Goal: Transaction & Acquisition: Purchase product/service

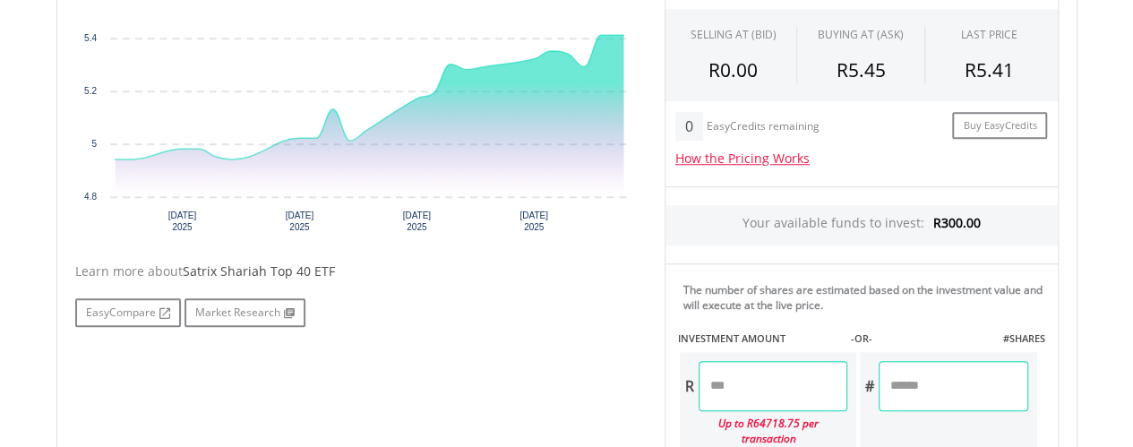
scroll to position [803, 0]
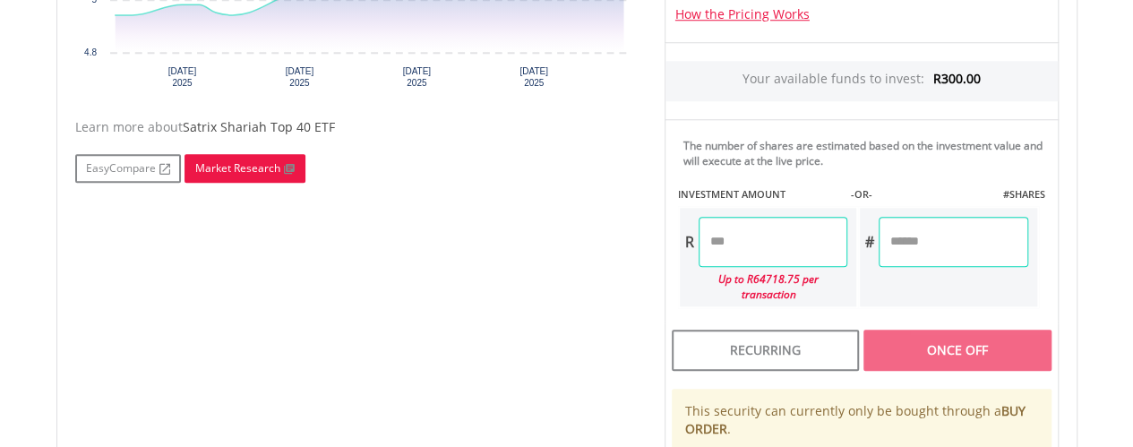
click at [240, 170] on link "Market Research" at bounding box center [244, 168] width 121 height 29
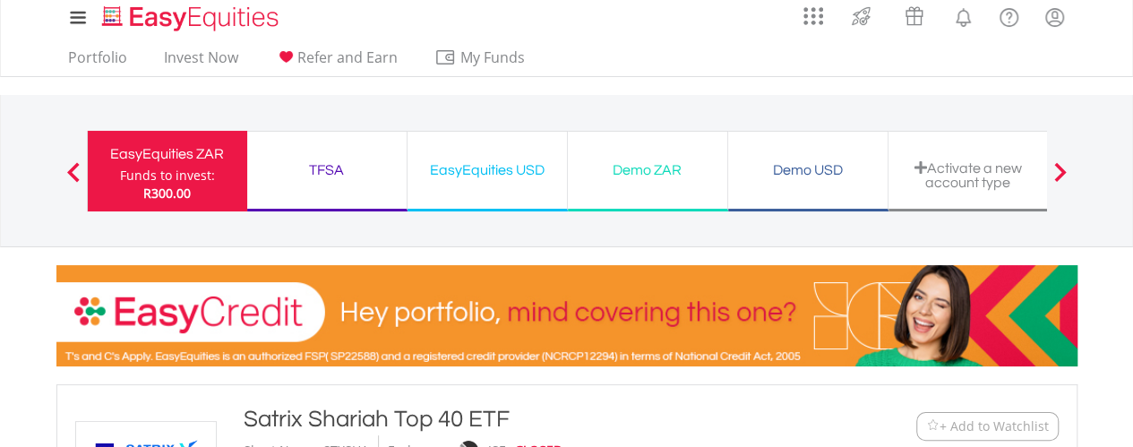
scroll to position [0, 0]
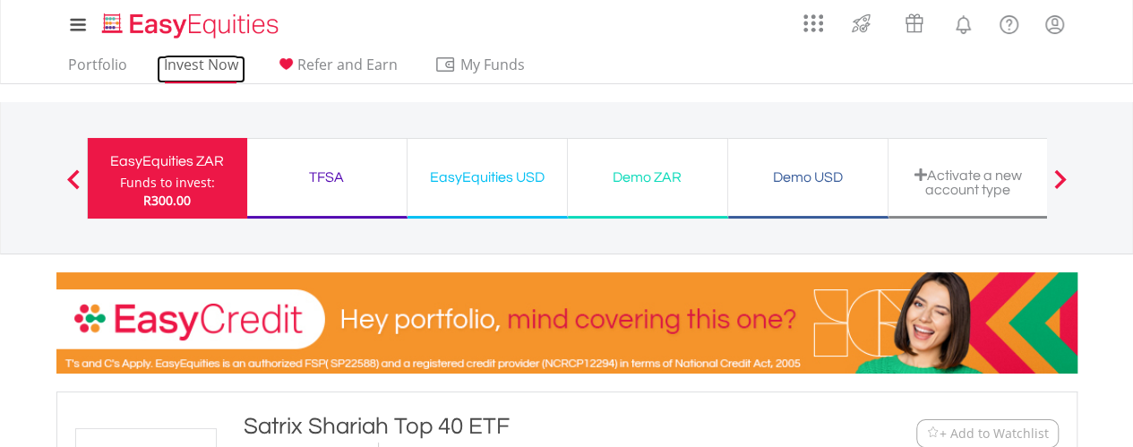
click at [233, 67] on link "Invest Now" at bounding box center [201, 70] width 89 height 28
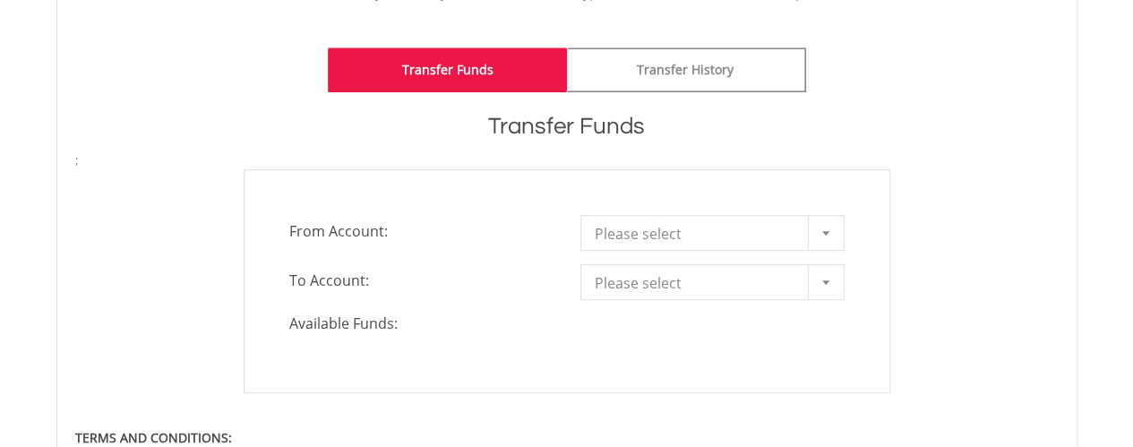
scroll to position [451, 0]
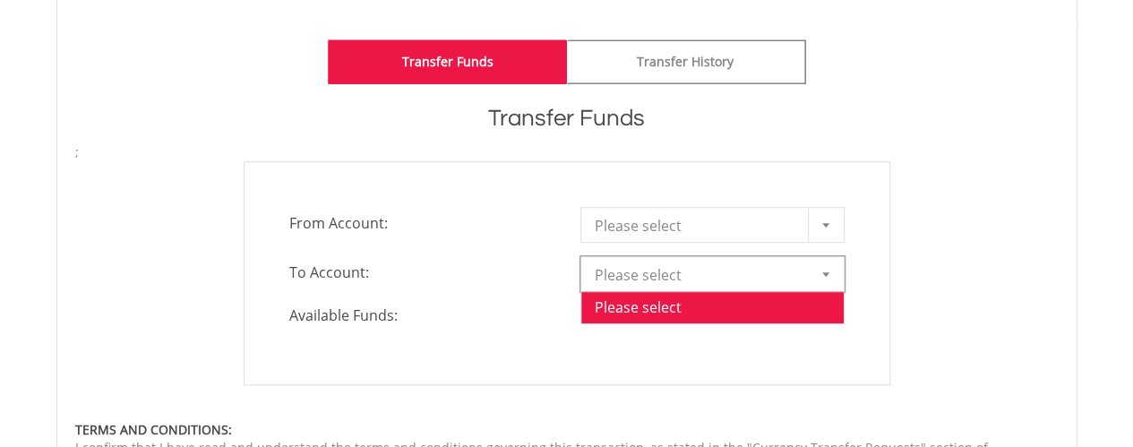
click at [826, 278] on div at bounding box center [826, 274] width 36 height 34
click at [1044, 211] on div "**********" at bounding box center [567, 273] width 1010 height 224
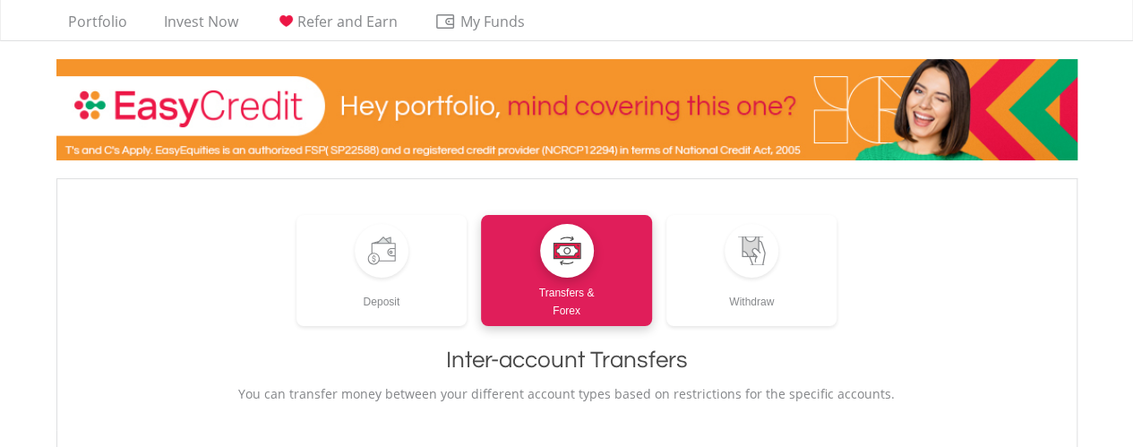
scroll to position [0, 0]
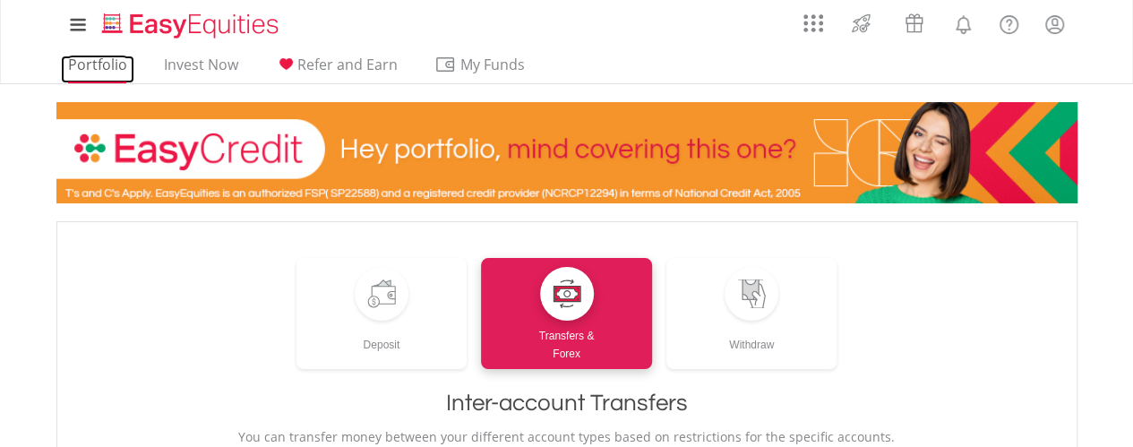
click at [72, 66] on link "Portfolio" at bounding box center [97, 70] width 73 height 28
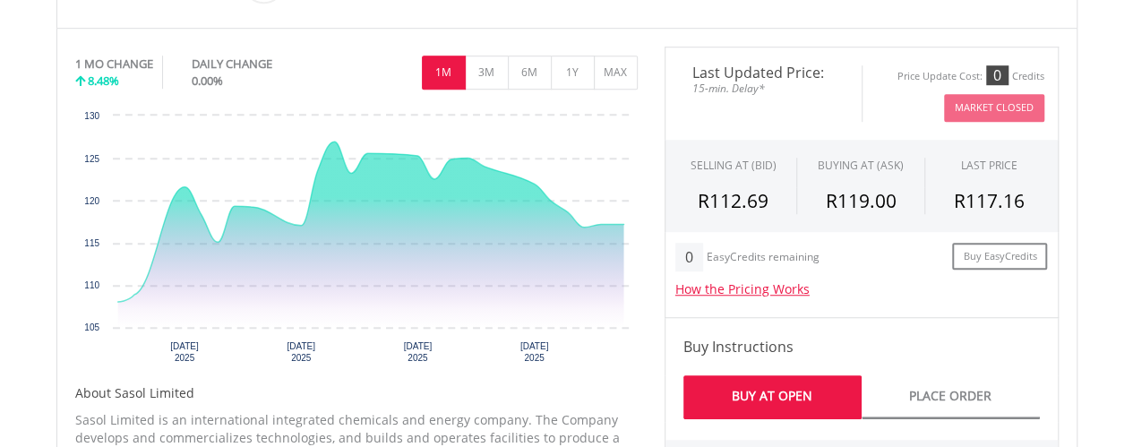
scroll to position [578, 0]
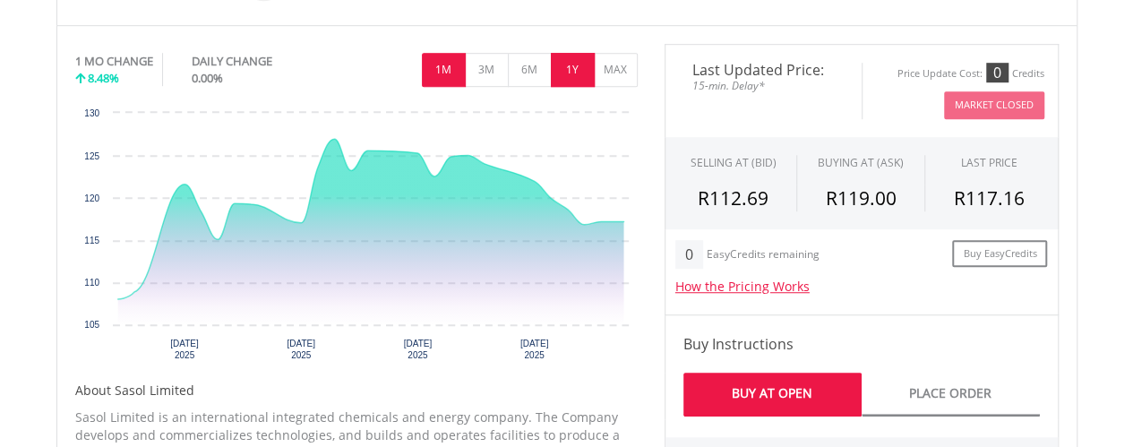
click at [561, 64] on button "1Y" at bounding box center [573, 70] width 44 height 34
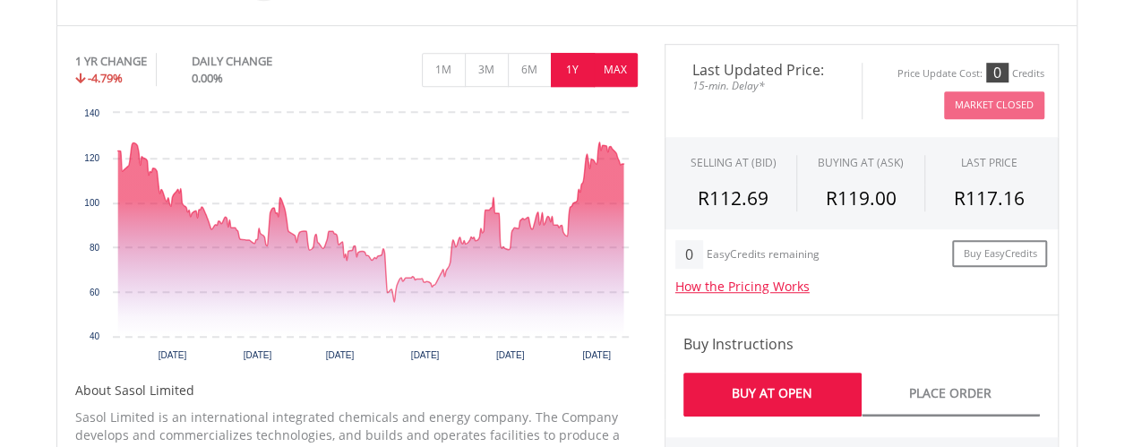
click at [612, 72] on button "MAX" at bounding box center [616, 70] width 44 height 34
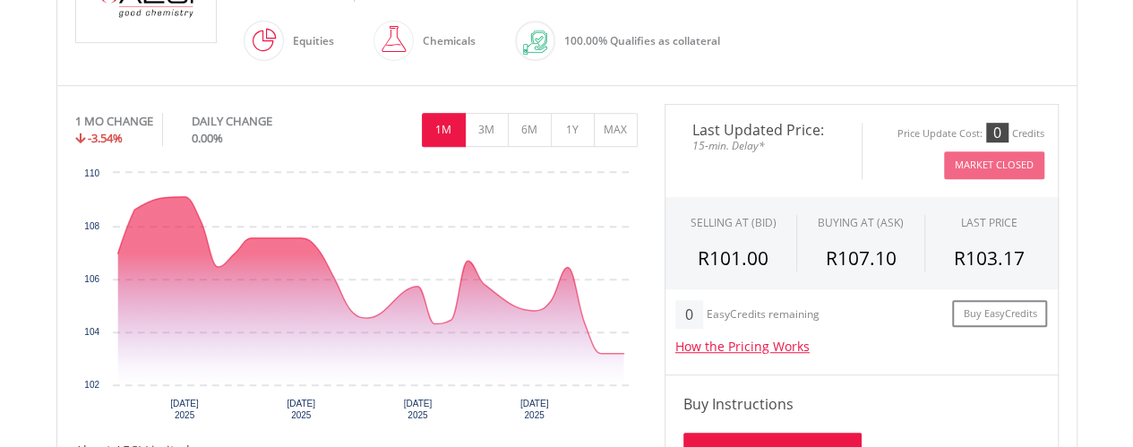
scroll to position [475, 0]
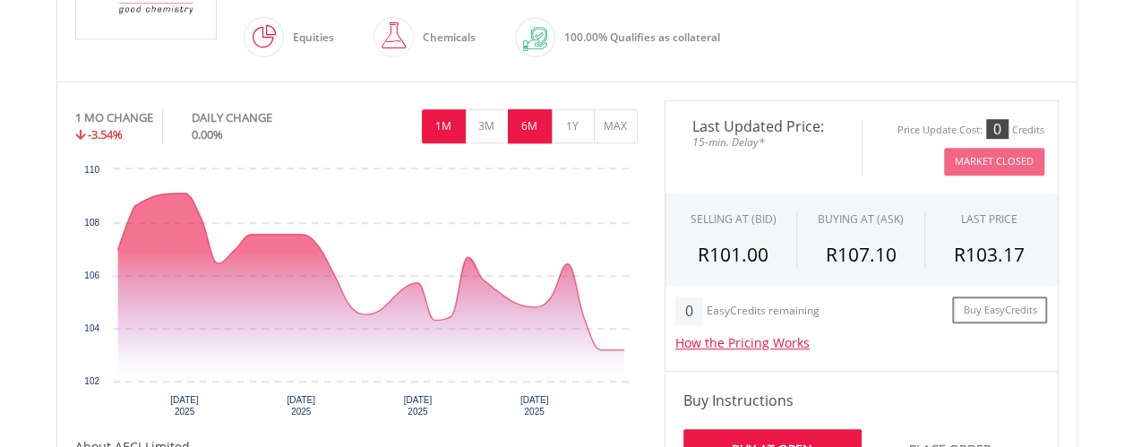
click at [537, 128] on button "6M" at bounding box center [530, 126] width 44 height 34
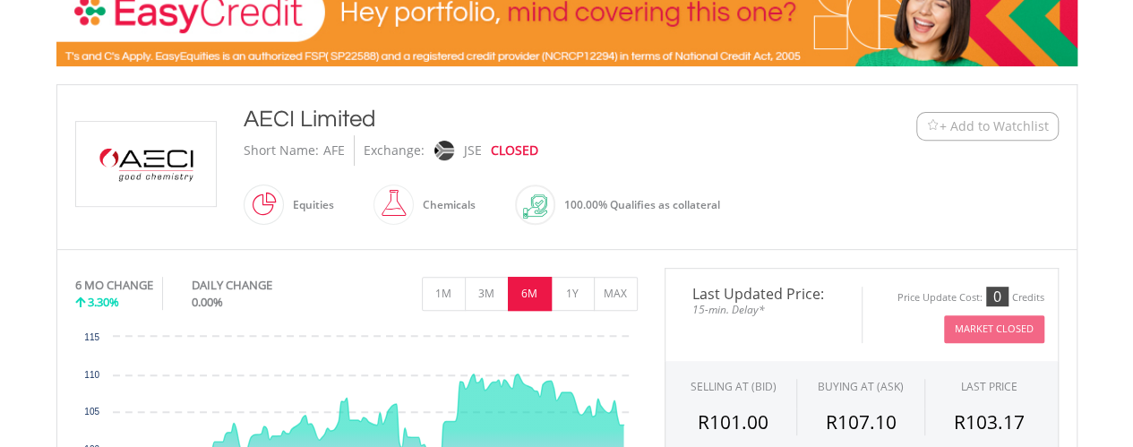
scroll to position [304, 0]
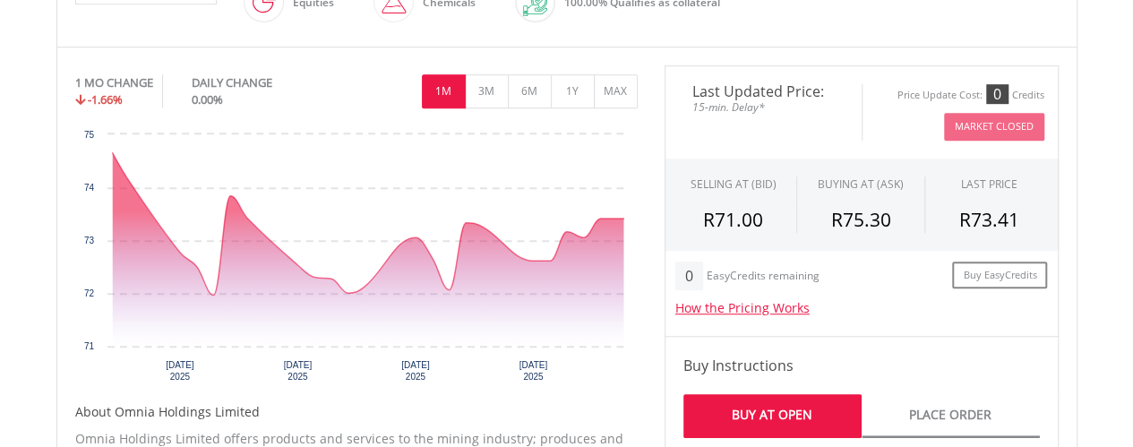
scroll to position [515, 0]
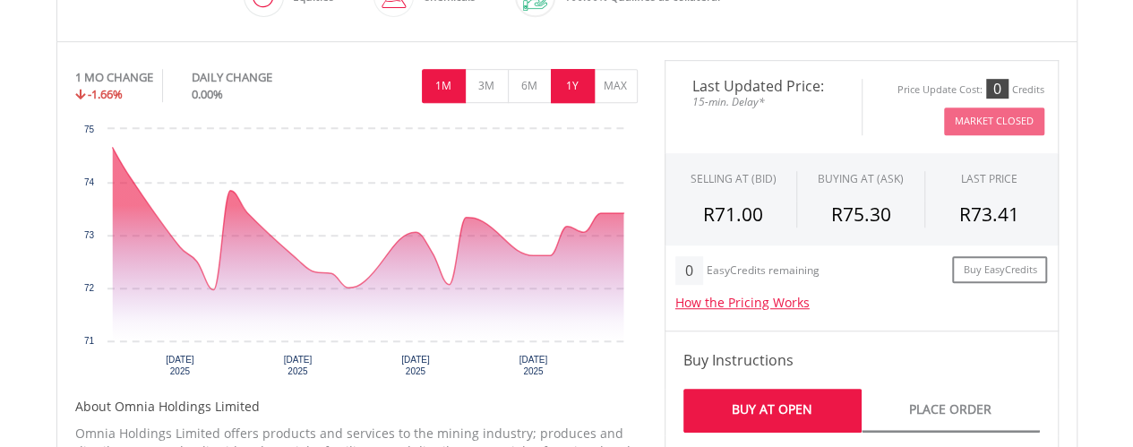
click at [580, 87] on button "1Y" at bounding box center [573, 86] width 44 height 34
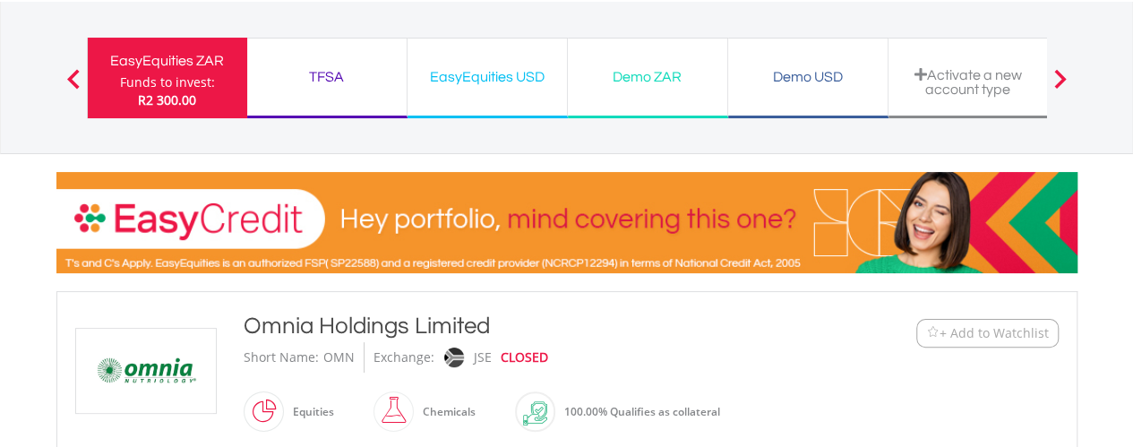
scroll to position [116, 0]
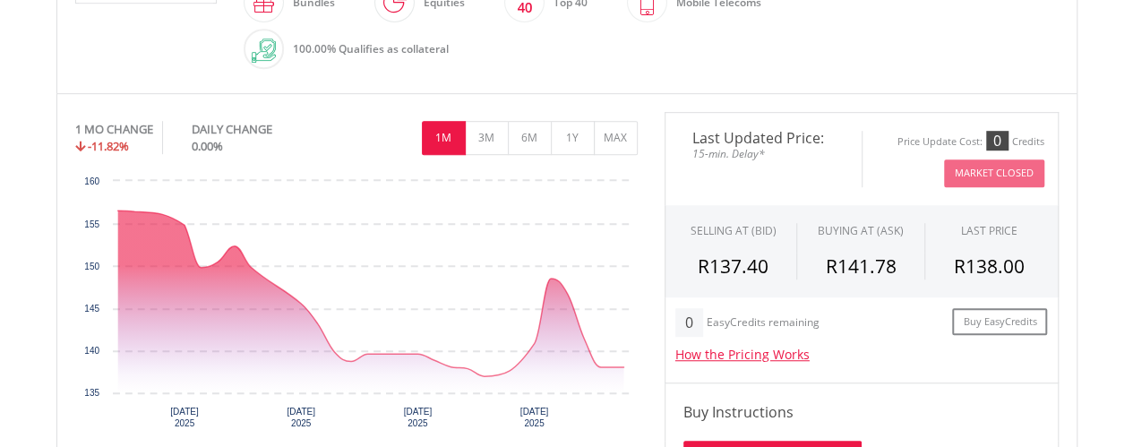
scroll to position [545, 0]
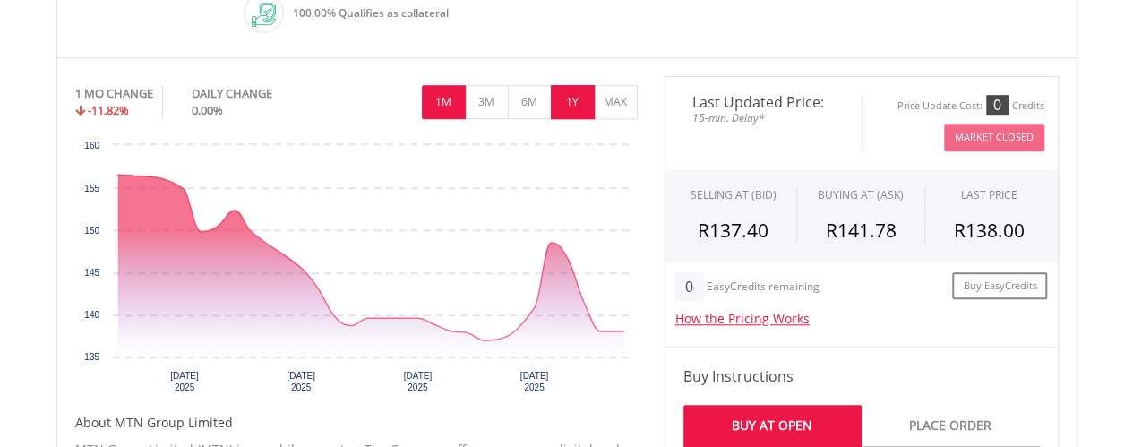
click at [564, 100] on button "1Y" at bounding box center [573, 102] width 44 height 34
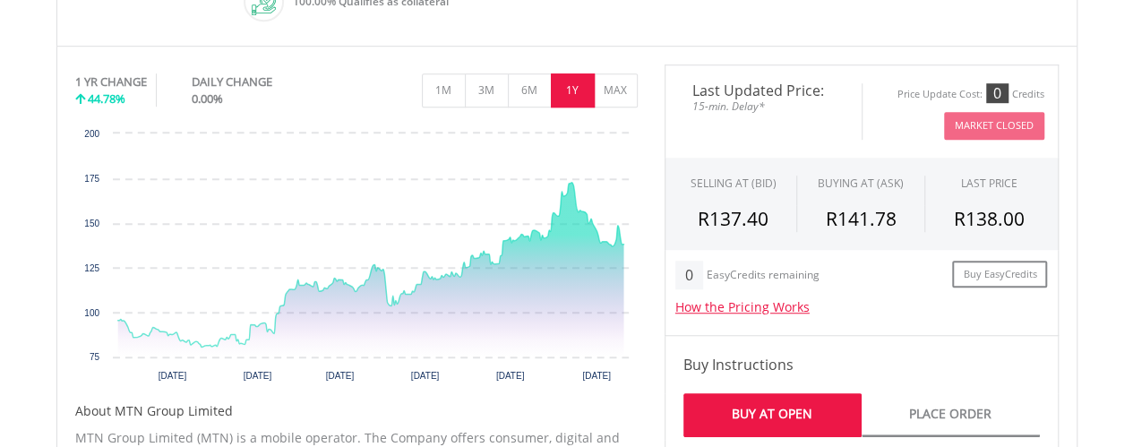
scroll to position [172, 0]
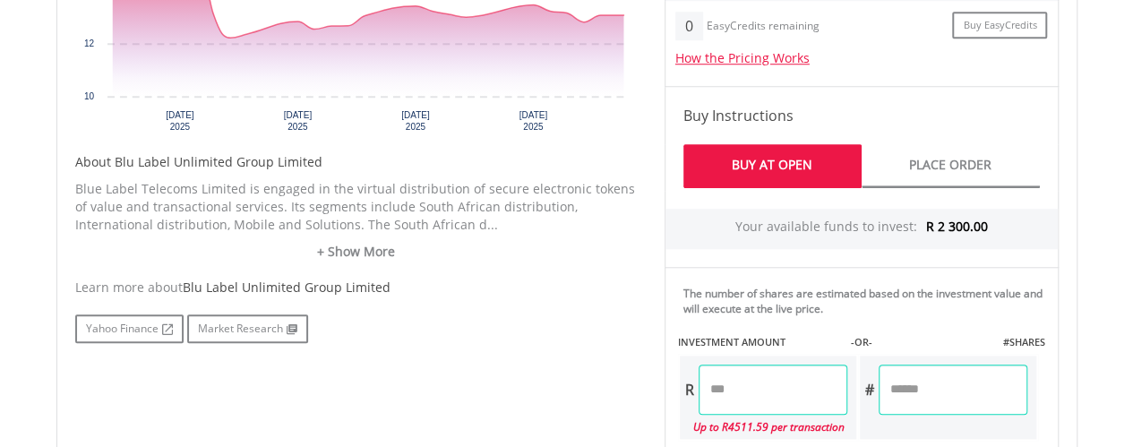
scroll to position [769, 0]
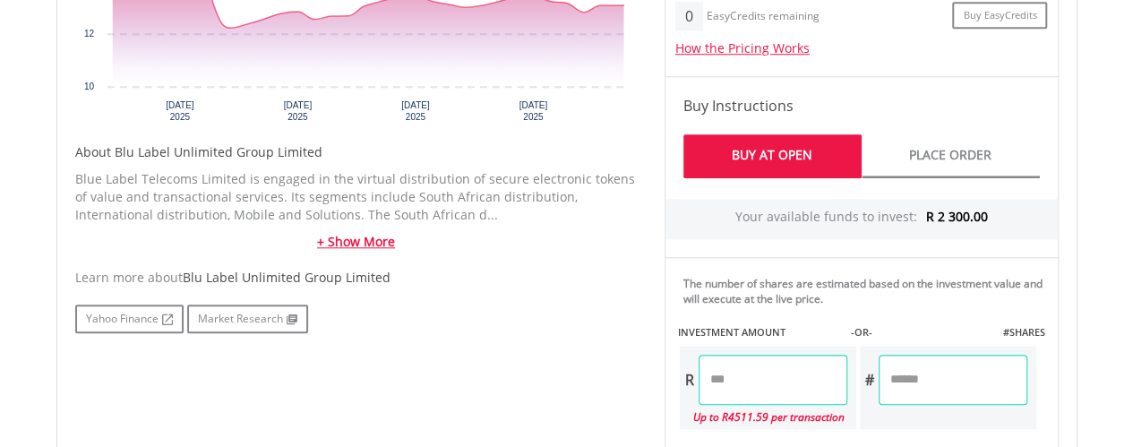
click at [338, 246] on link "+ Show More" at bounding box center [356, 242] width 562 height 18
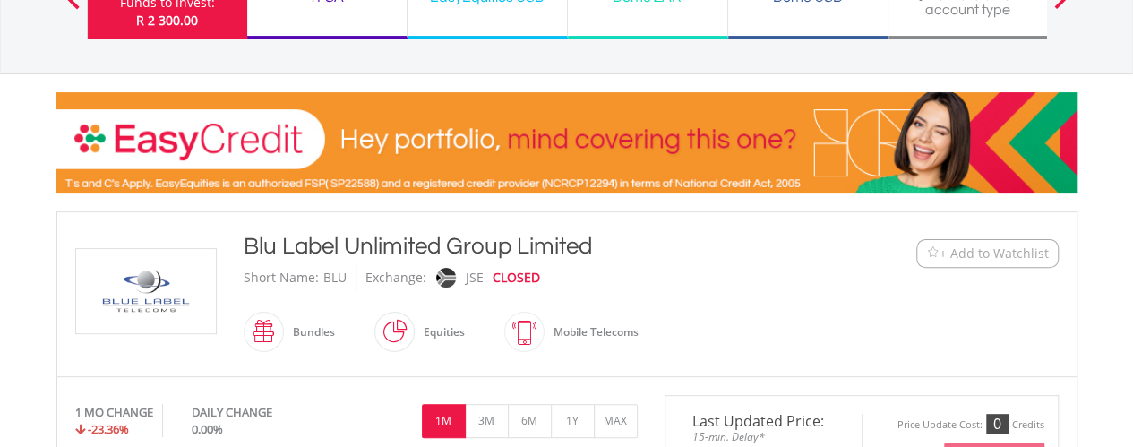
scroll to position [0, 0]
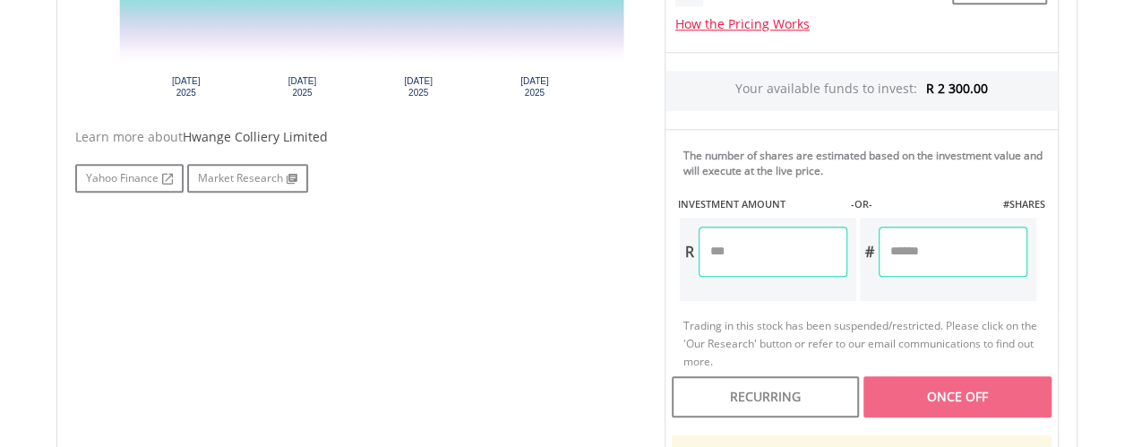
scroll to position [749, 0]
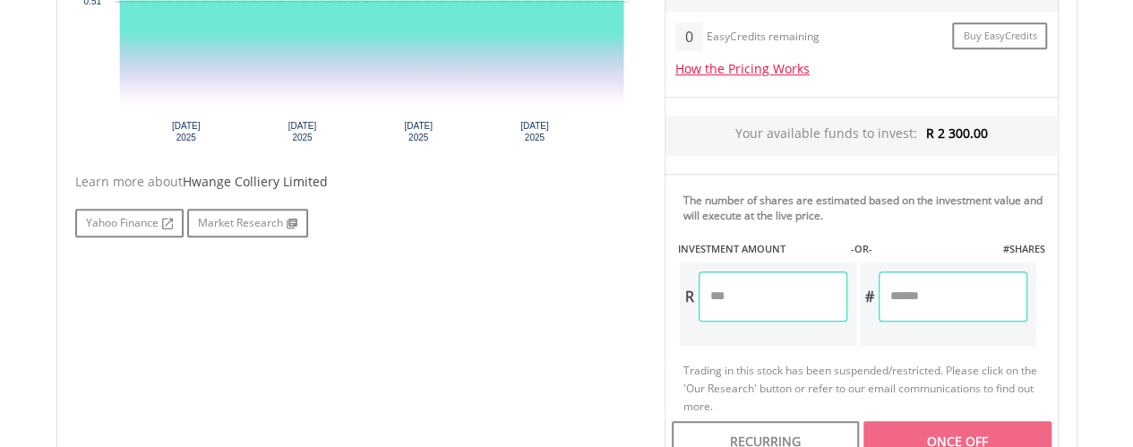
click at [267, 182] on span "Hwange Colliery Limited" at bounding box center [255, 181] width 145 height 17
click at [225, 180] on span "Hwange Colliery Limited" at bounding box center [255, 181] width 145 height 17
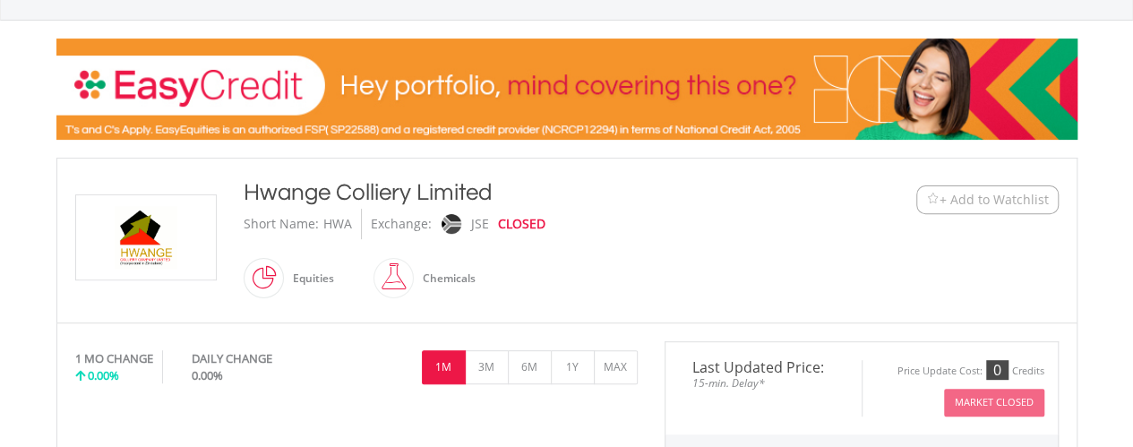
scroll to position [231, 0]
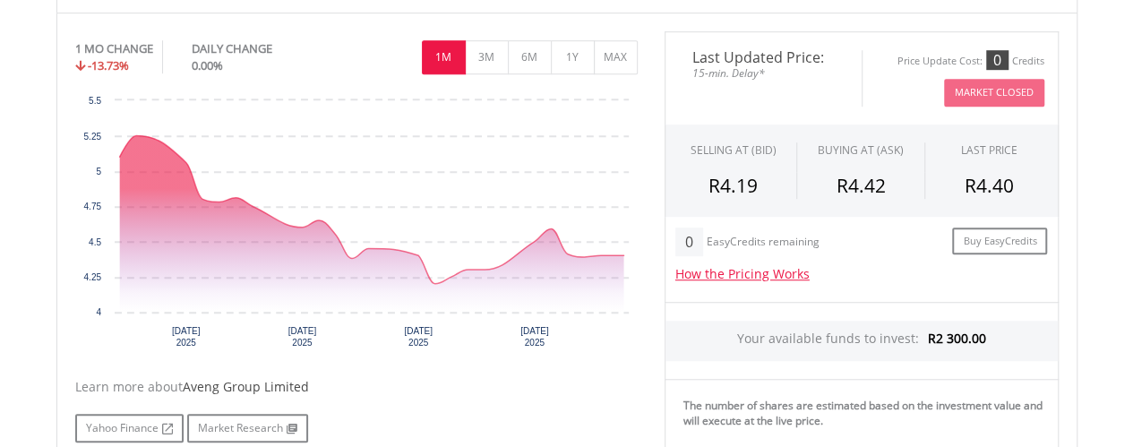
scroll to position [568, 0]
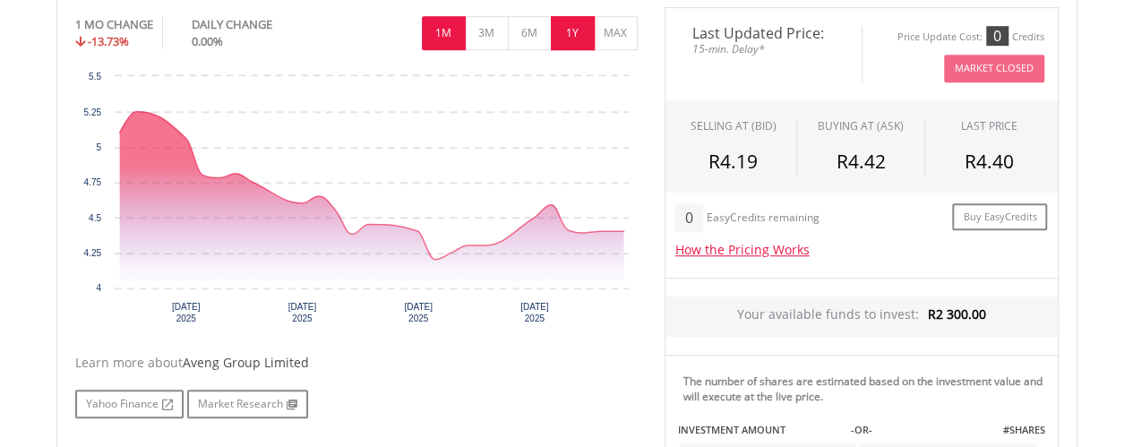
click at [559, 28] on button "1Y" at bounding box center [573, 33] width 44 height 34
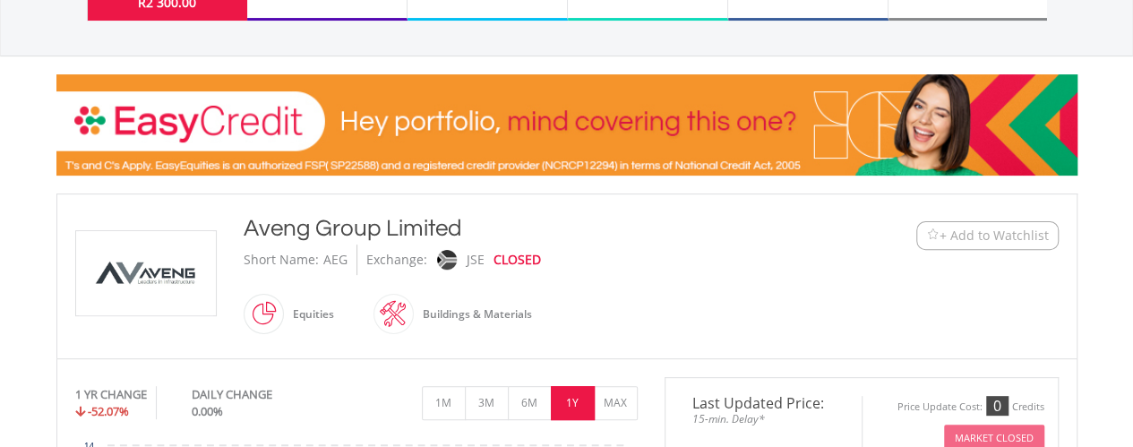
scroll to position [193, 0]
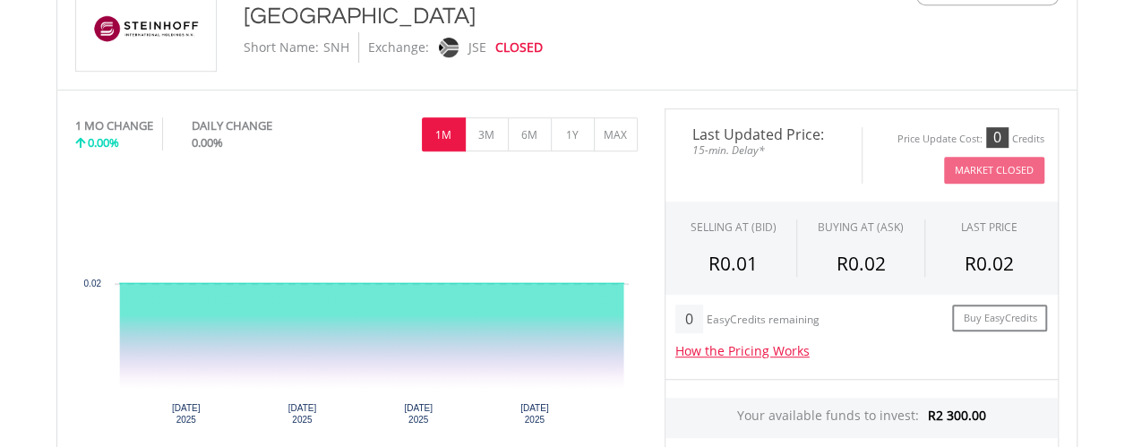
scroll to position [437, 0]
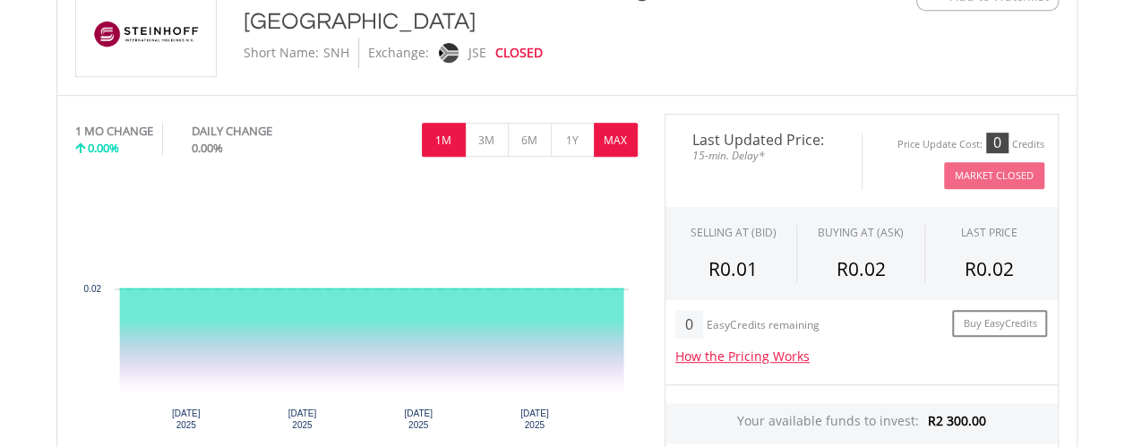
click at [610, 141] on button "MAX" at bounding box center [616, 140] width 44 height 34
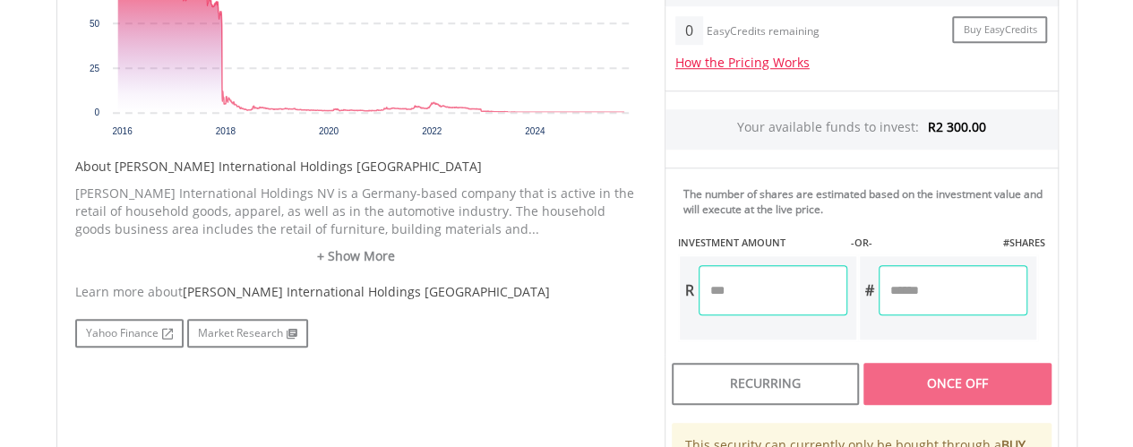
scroll to position [755, 0]
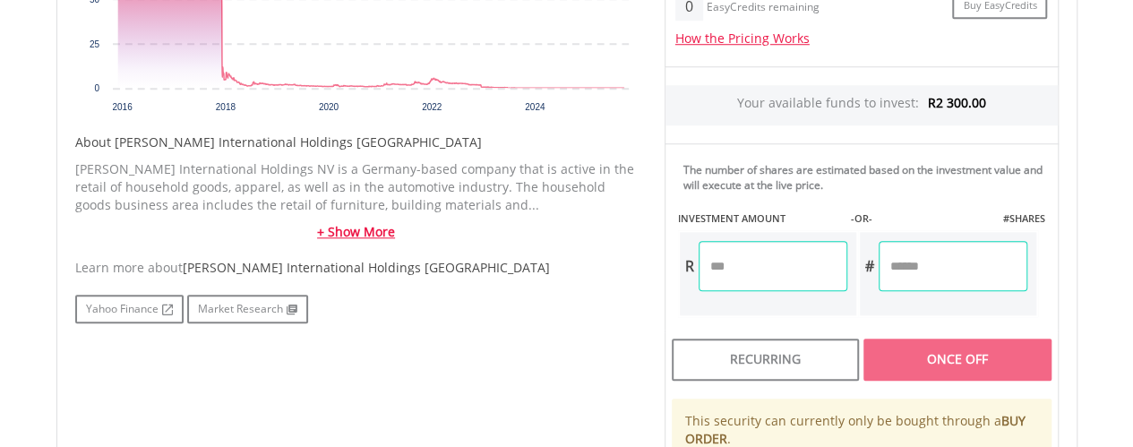
click at [328, 230] on link "+ Show More" at bounding box center [356, 232] width 562 height 18
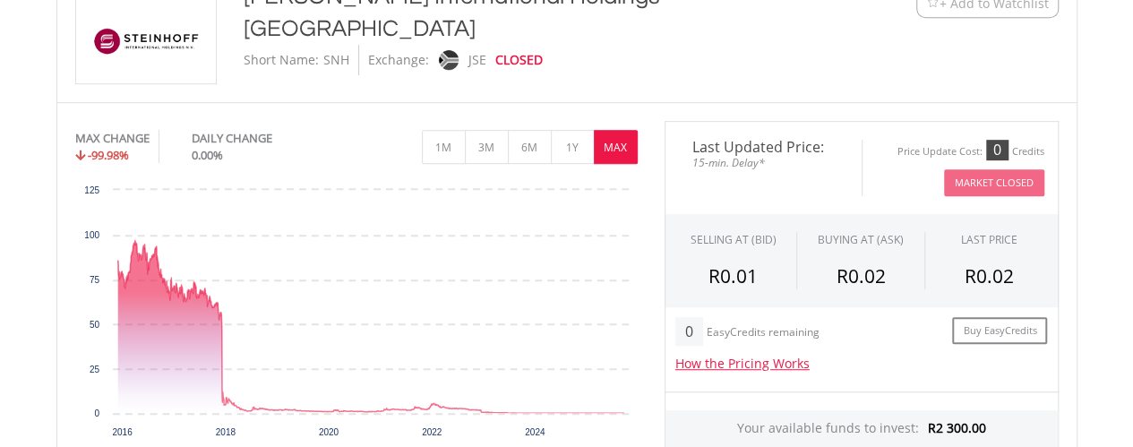
scroll to position [442, 0]
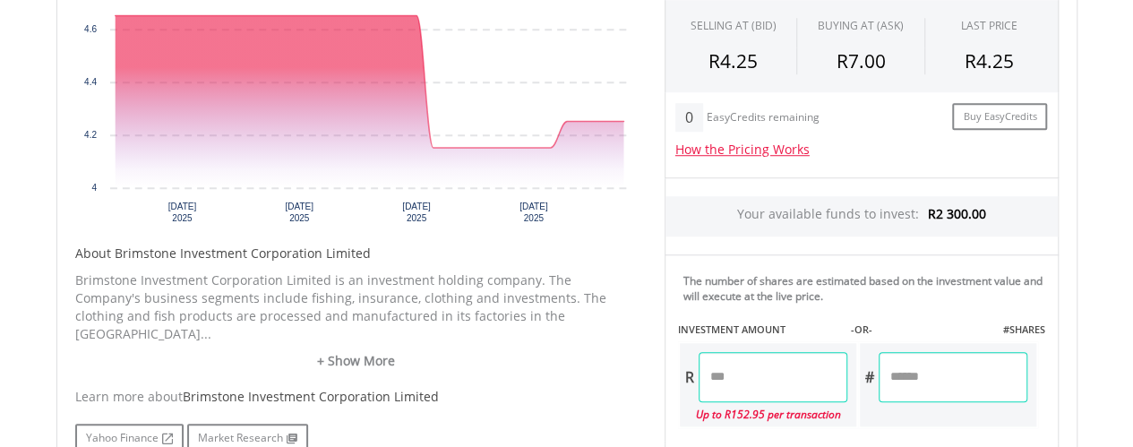
scroll to position [688, 0]
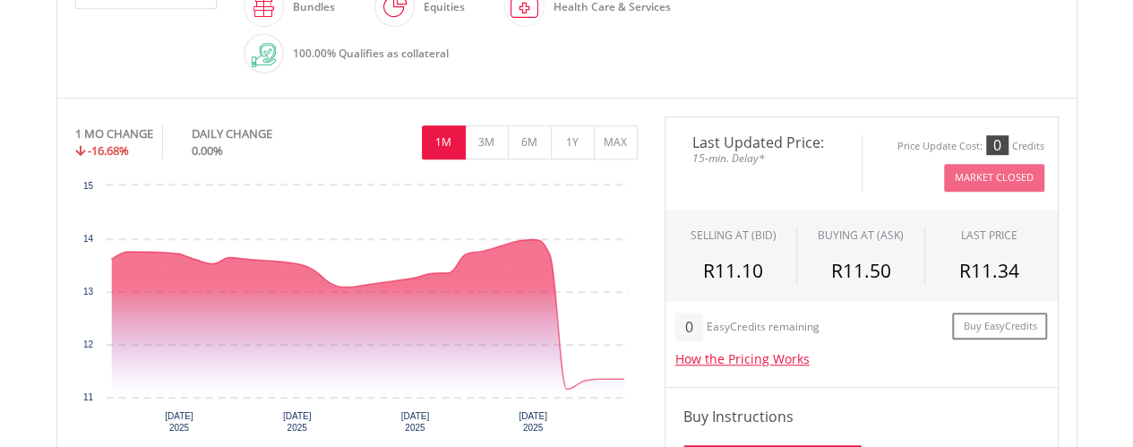
scroll to position [494, 0]
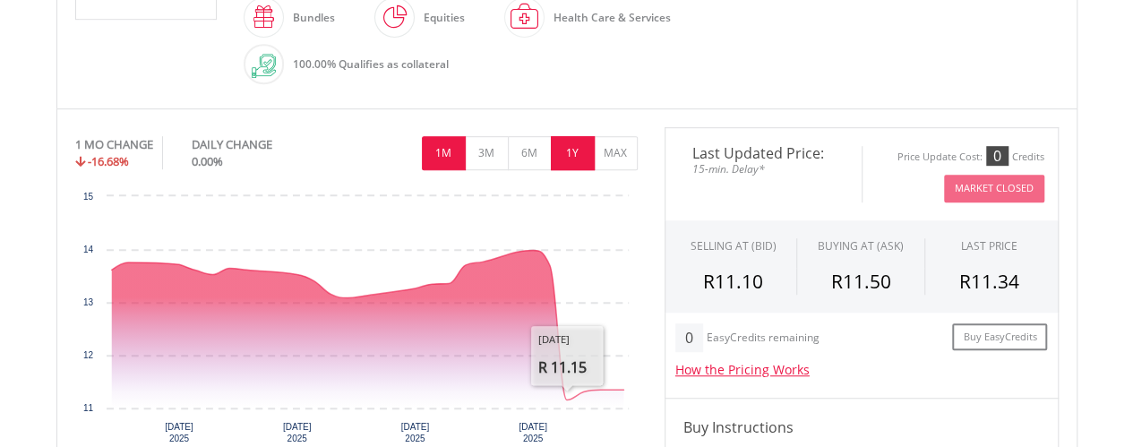
click at [573, 158] on button "1Y" at bounding box center [573, 153] width 44 height 34
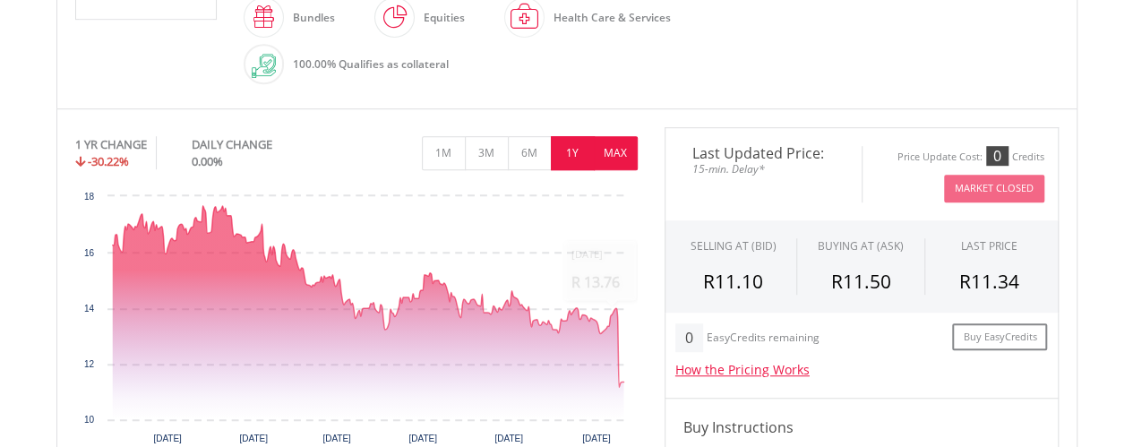
click at [615, 148] on button "MAX" at bounding box center [616, 153] width 44 height 34
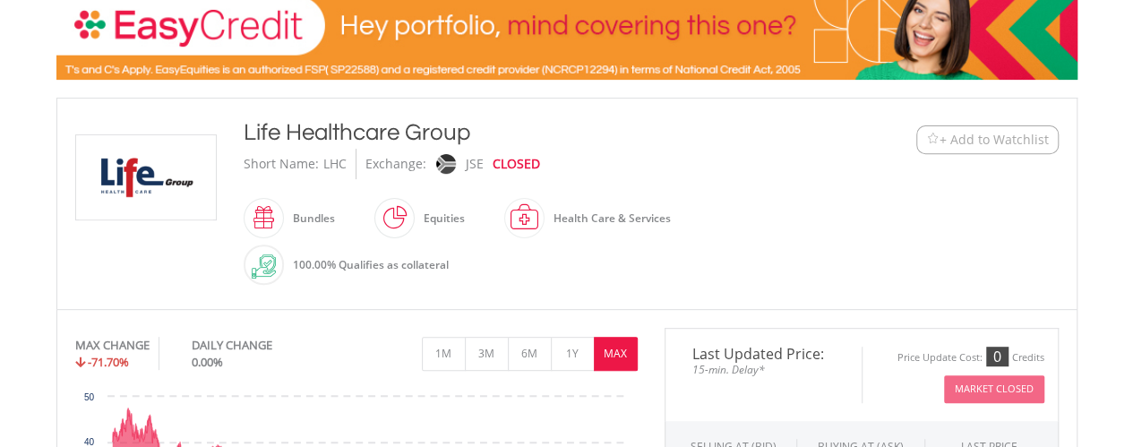
scroll to position [201, 0]
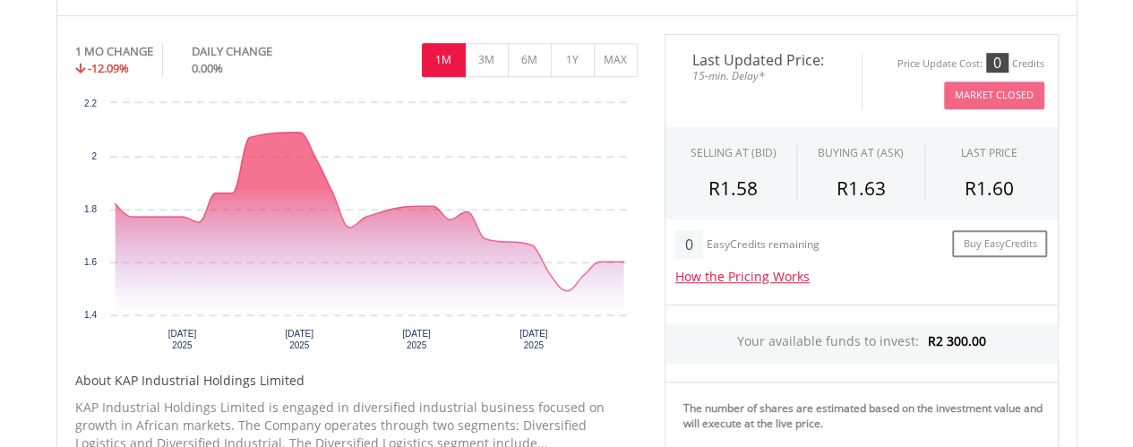
scroll to position [518, 0]
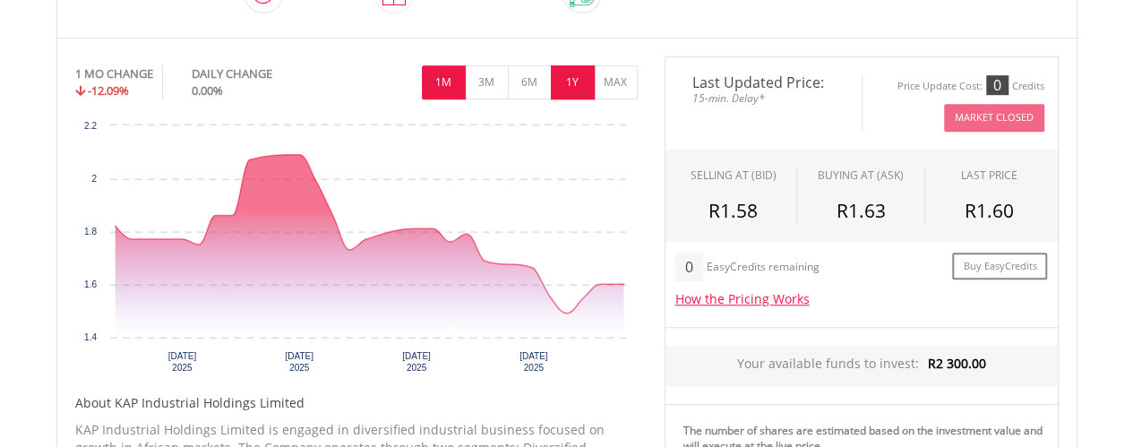
click at [580, 85] on button "1Y" at bounding box center [573, 82] width 44 height 34
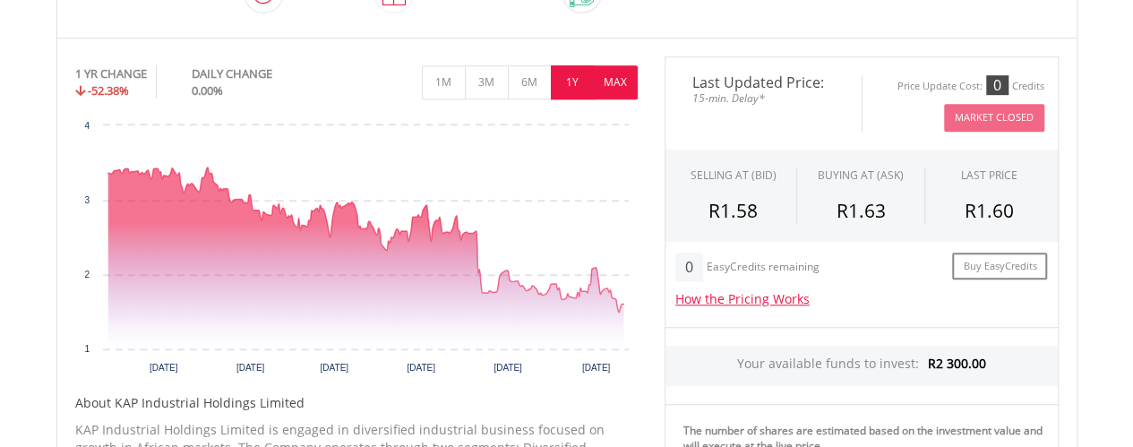
click at [613, 85] on button "MAX" at bounding box center [616, 82] width 44 height 34
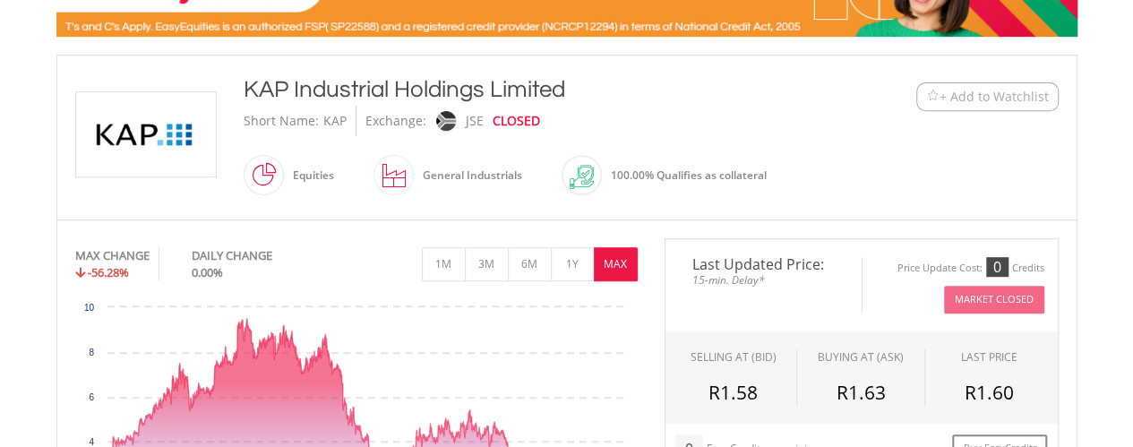
scroll to position [304, 0]
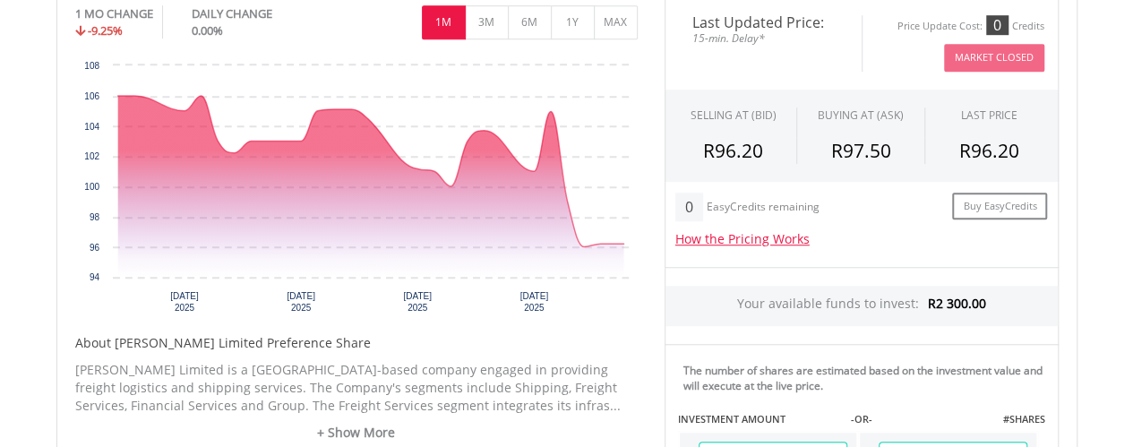
scroll to position [586, 0]
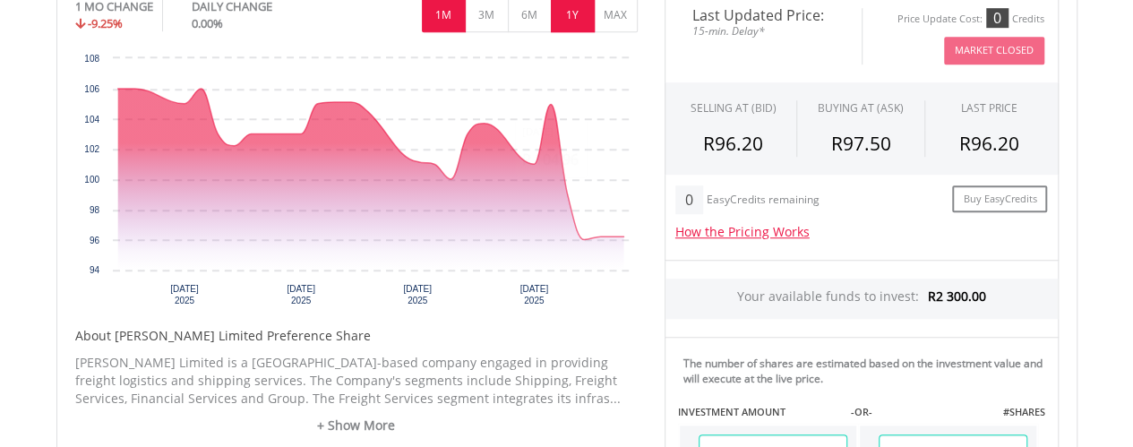
click at [568, 17] on button "1Y" at bounding box center [573, 15] width 44 height 34
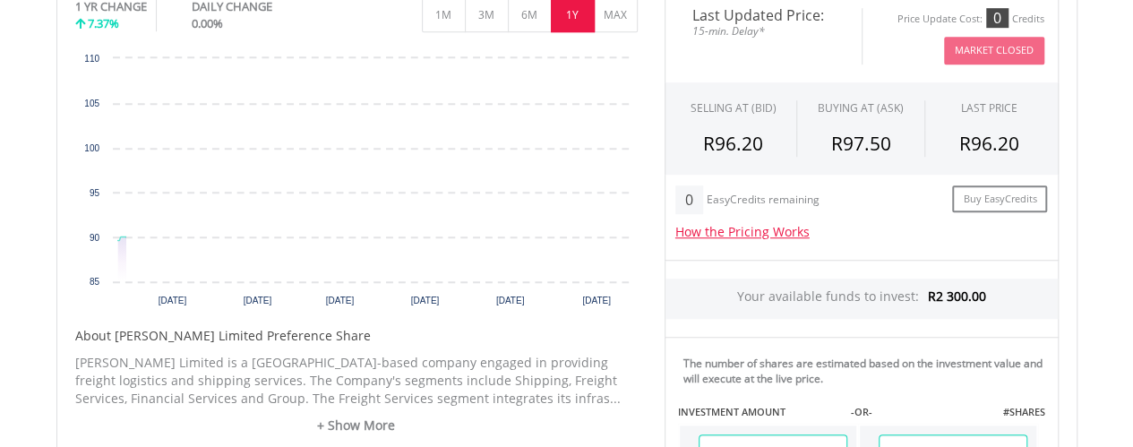
scroll to position [510, 0]
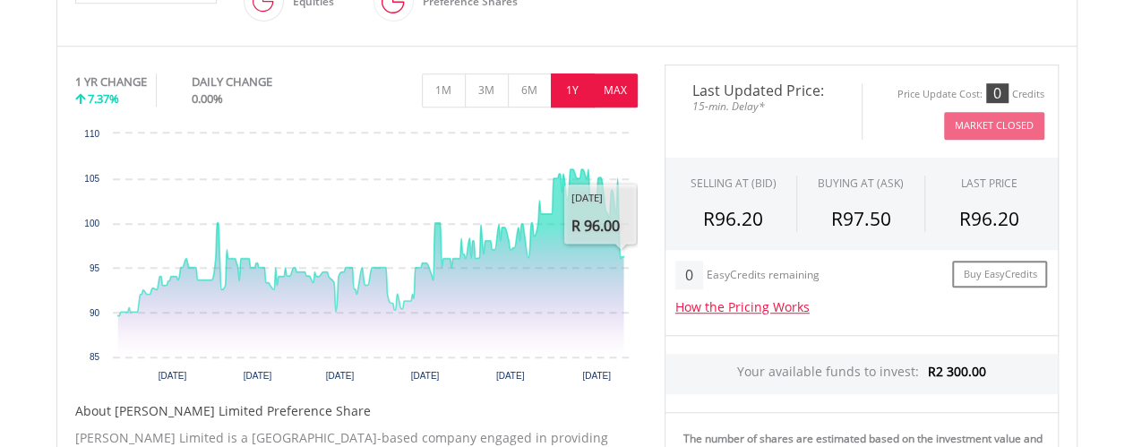
click at [616, 97] on button "MAX" at bounding box center [616, 90] width 44 height 34
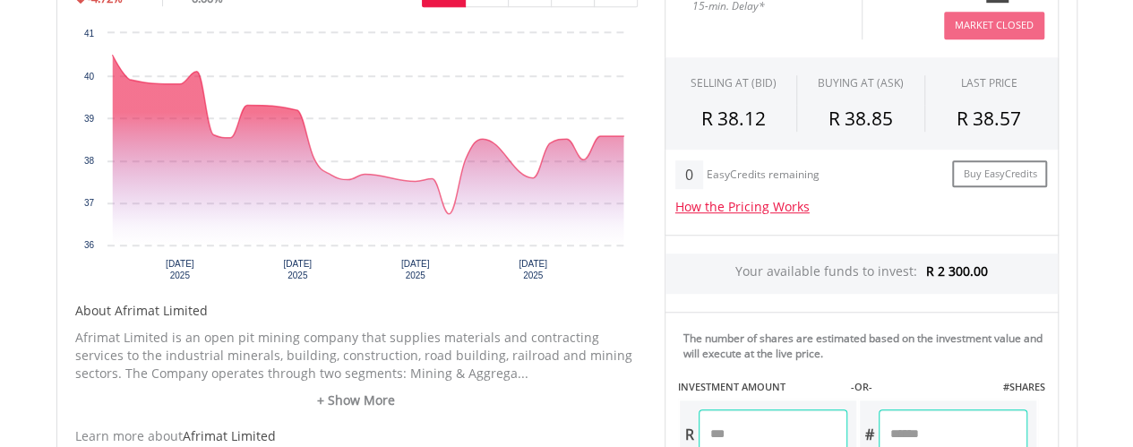
scroll to position [546, 0]
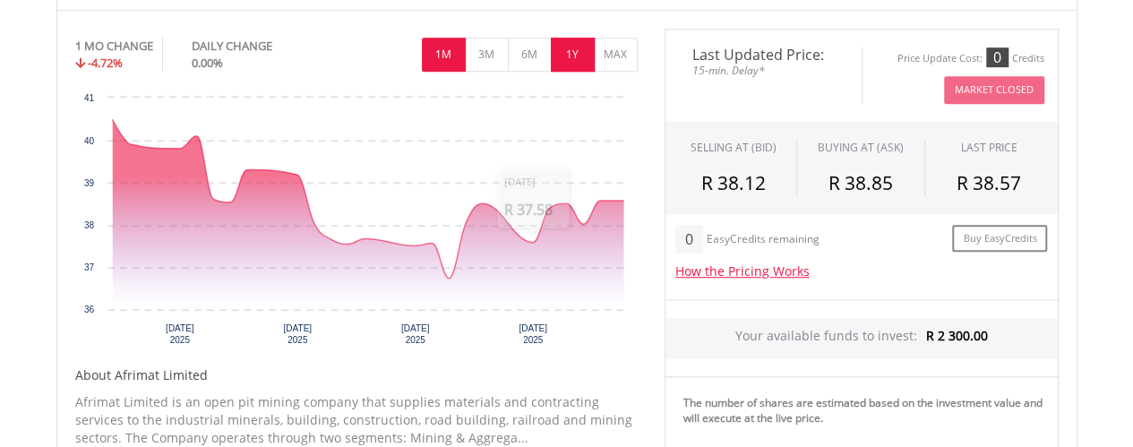
click at [573, 55] on button "1Y" at bounding box center [573, 55] width 44 height 34
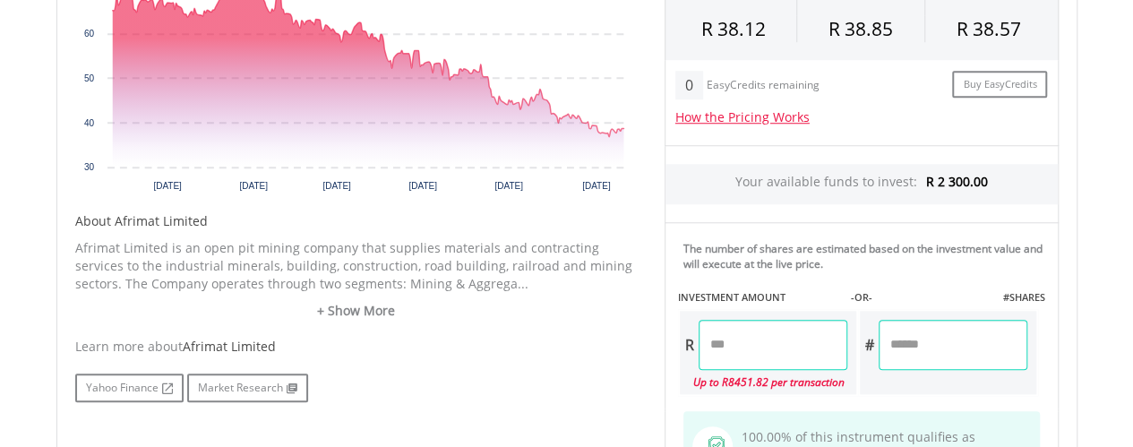
scroll to position [741, 0]
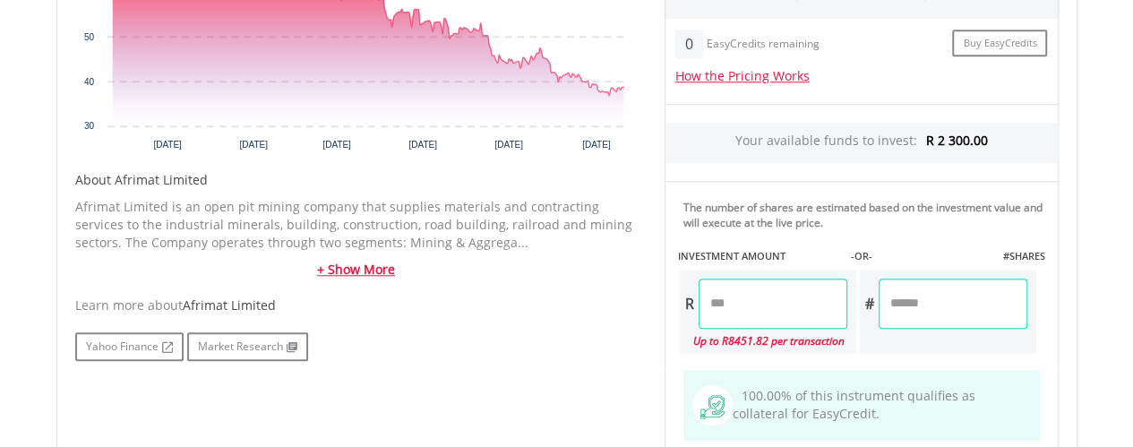
click at [331, 266] on link "+ Show More" at bounding box center [356, 270] width 562 height 18
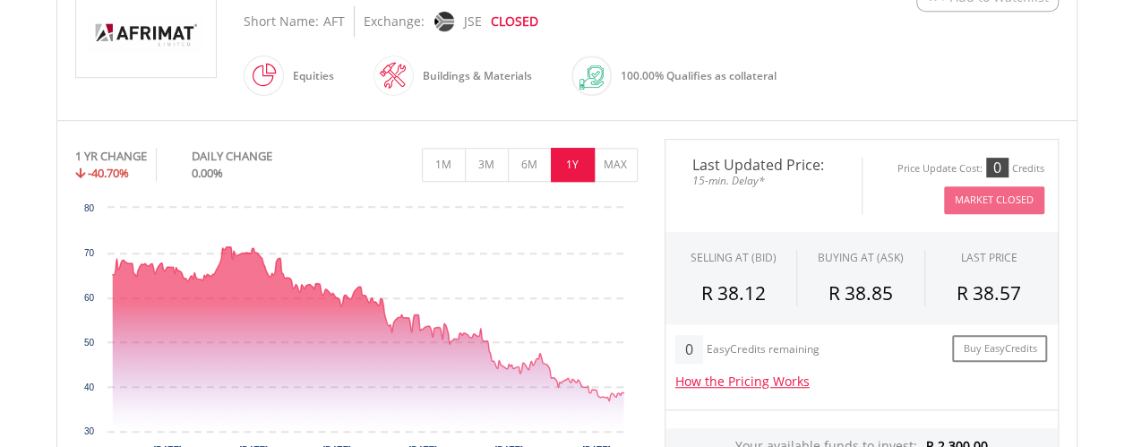
scroll to position [431, 0]
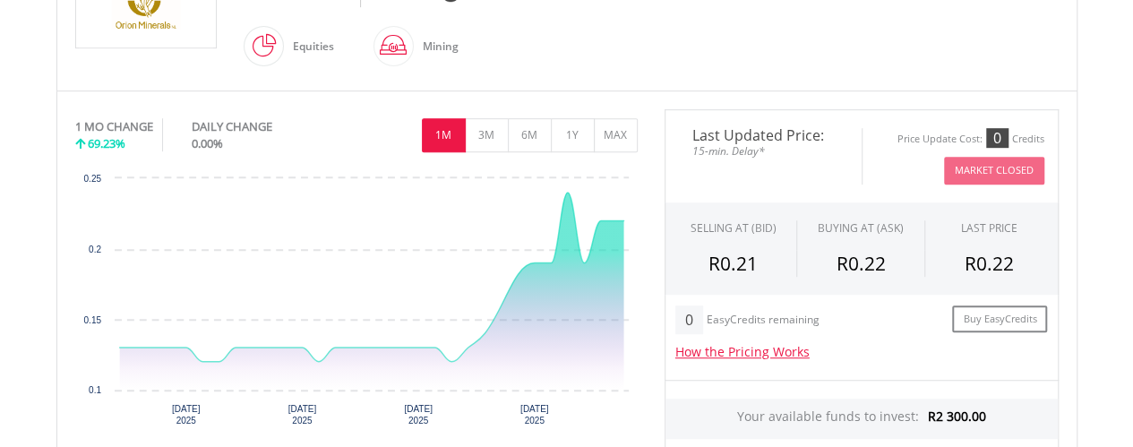
scroll to position [485, 0]
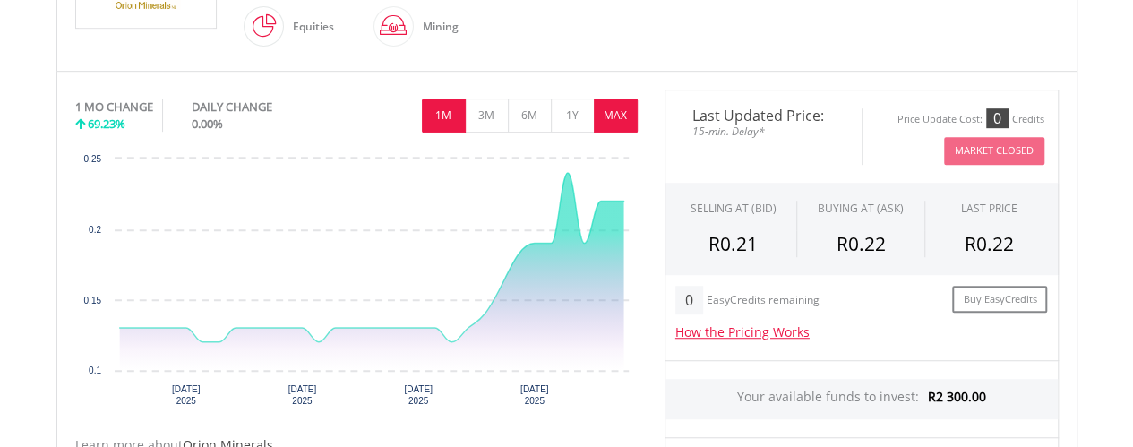
click at [622, 114] on button "MAX" at bounding box center [616, 116] width 44 height 34
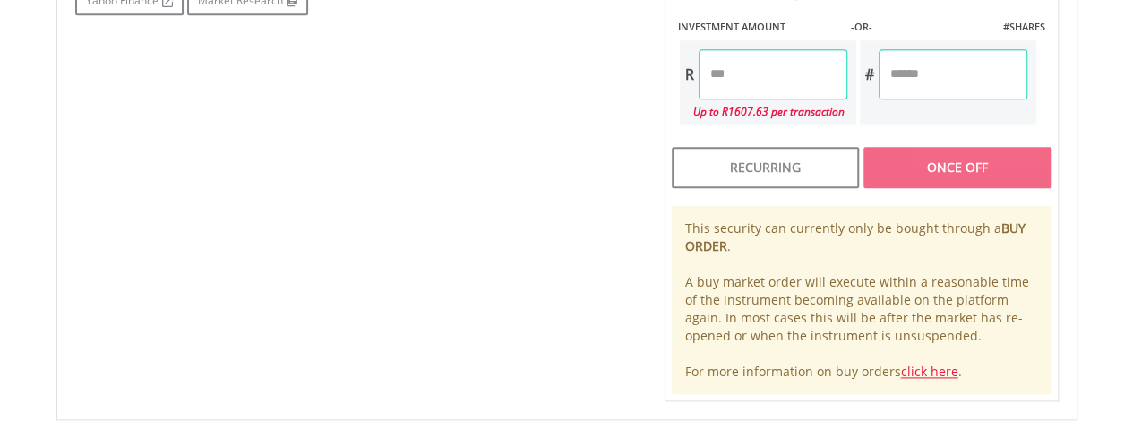
scroll to position [0, 0]
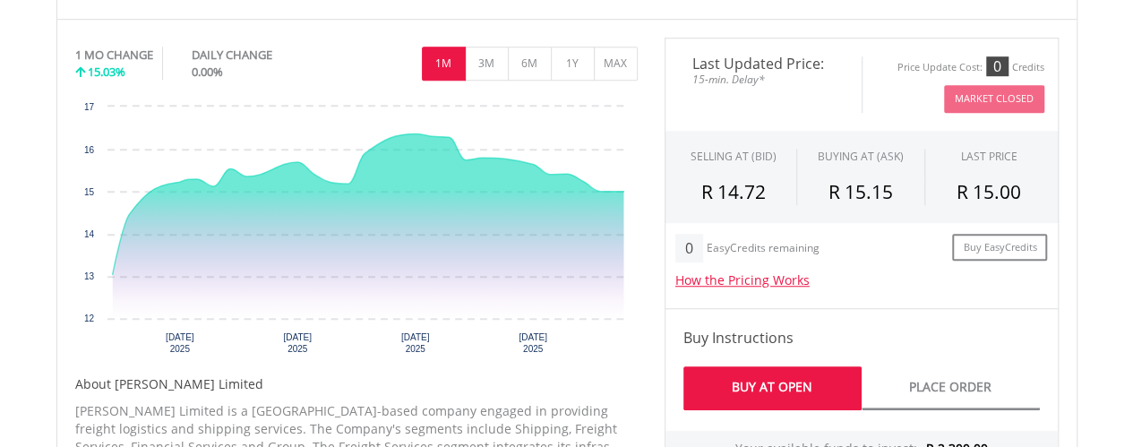
scroll to position [596, 0]
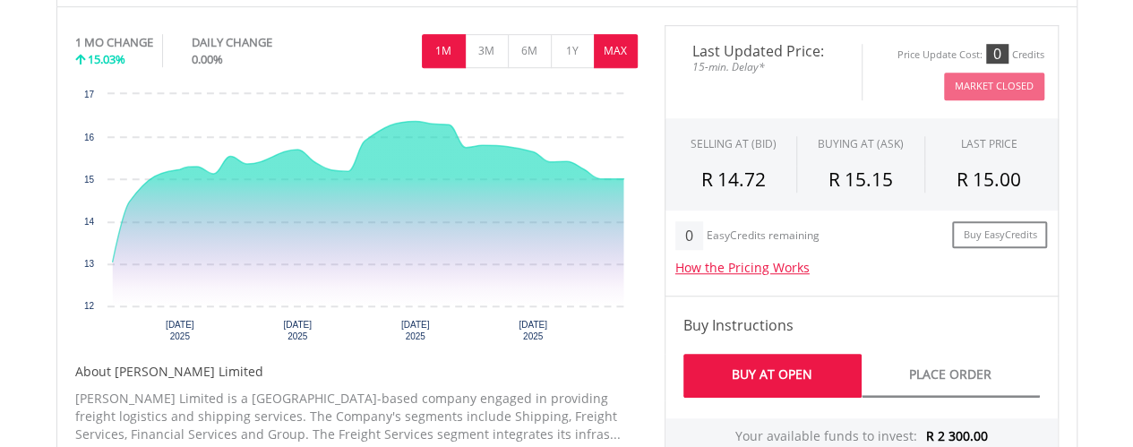
click at [607, 49] on button "MAX" at bounding box center [616, 51] width 44 height 34
